Goal: Information Seeking & Learning: Understand process/instructions

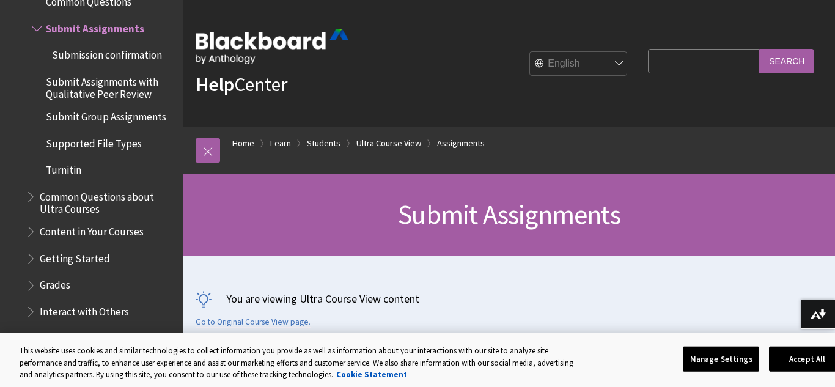
click at [734, 299] on p "You are viewing Ultra Course View content" at bounding box center [509, 298] width 627 height 15
click at [815, 306] on button "Download alternative formats ..." at bounding box center [817, 313] width 34 height 29
click at [350, 274] on div "You are viewing Ultra Course View content Go to Original Course View page." at bounding box center [508, 303] width 651 height 96
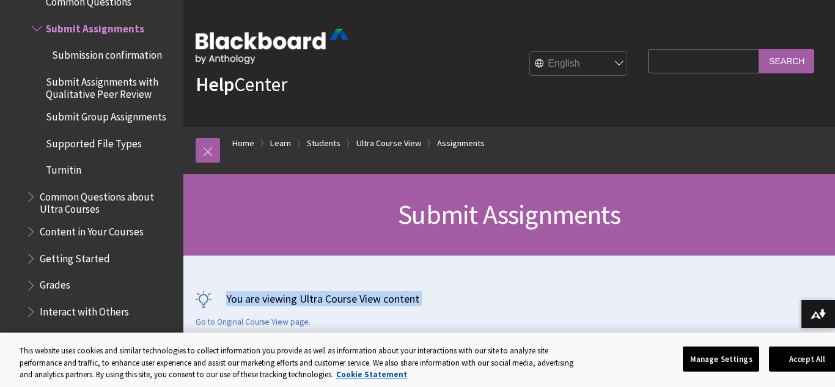
click at [350, 274] on div "You are viewing Ultra Course View content Go to Original Course View page." at bounding box center [508, 303] width 651 height 96
click at [500, 257] on div "You are viewing Ultra Course View content Go to Original Course View page." at bounding box center [508, 303] width 651 height 96
